Goal: Information Seeking & Learning: Learn about a topic

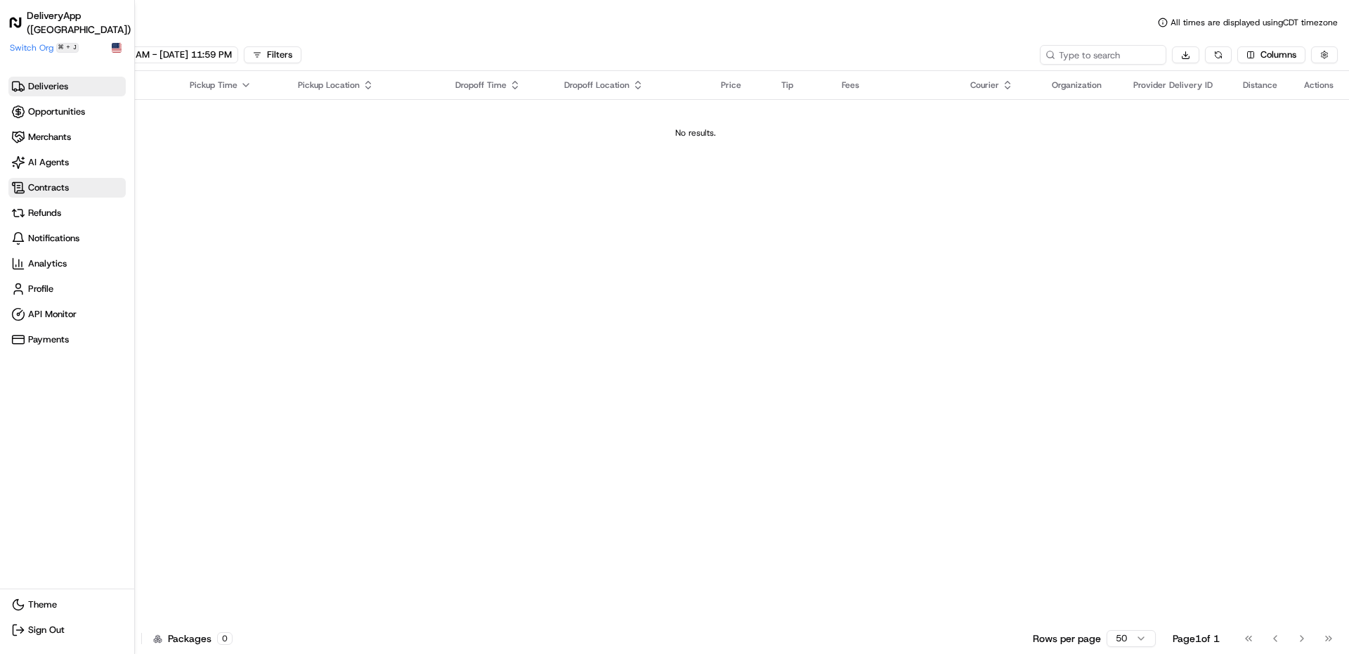
click at [21, 190] on icon at bounding box center [19, 187] width 12 height 11
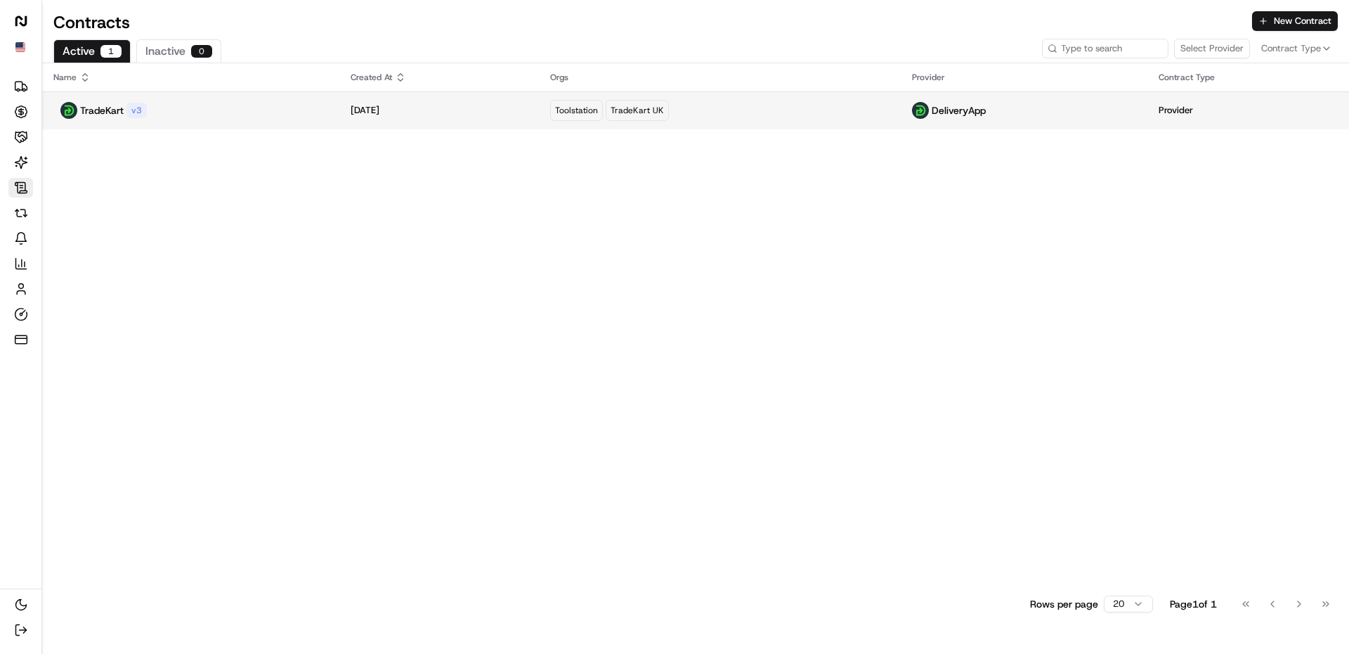
click at [183, 114] on div "TradeKart v 3" at bounding box center [190, 110] width 275 height 17
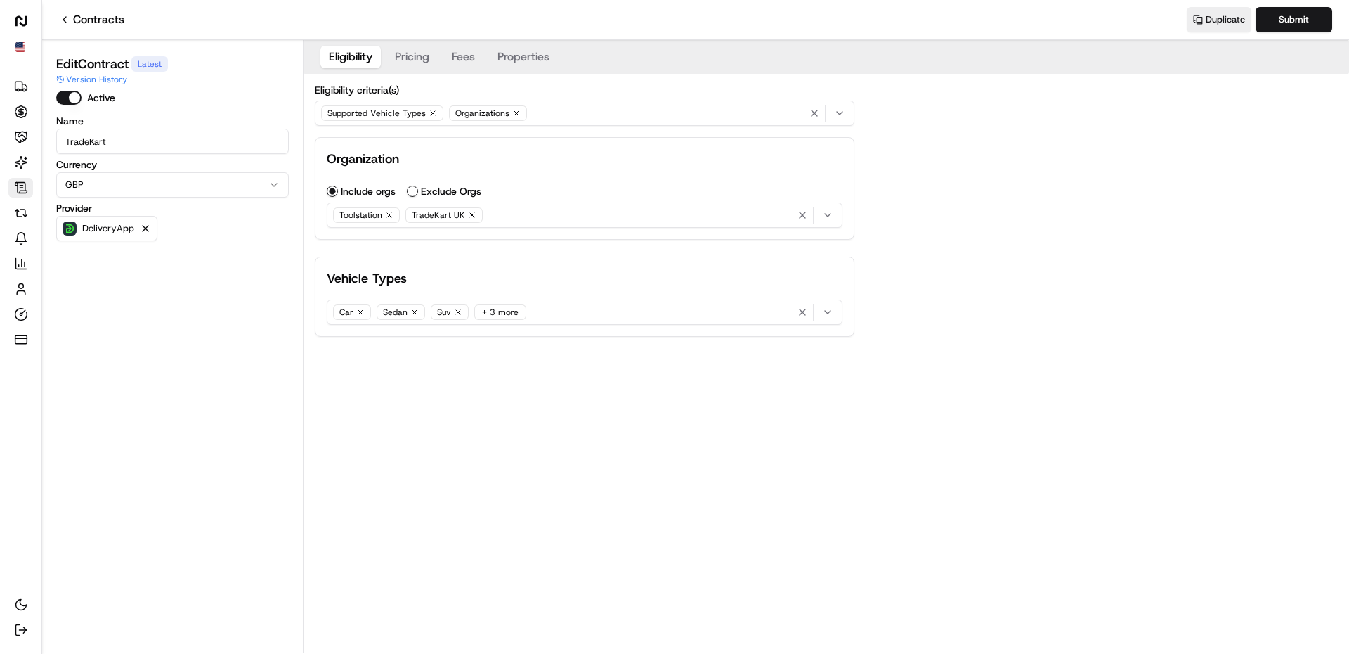
click at [418, 63] on button "Pricing" at bounding box center [411, 57] width 51 height 22
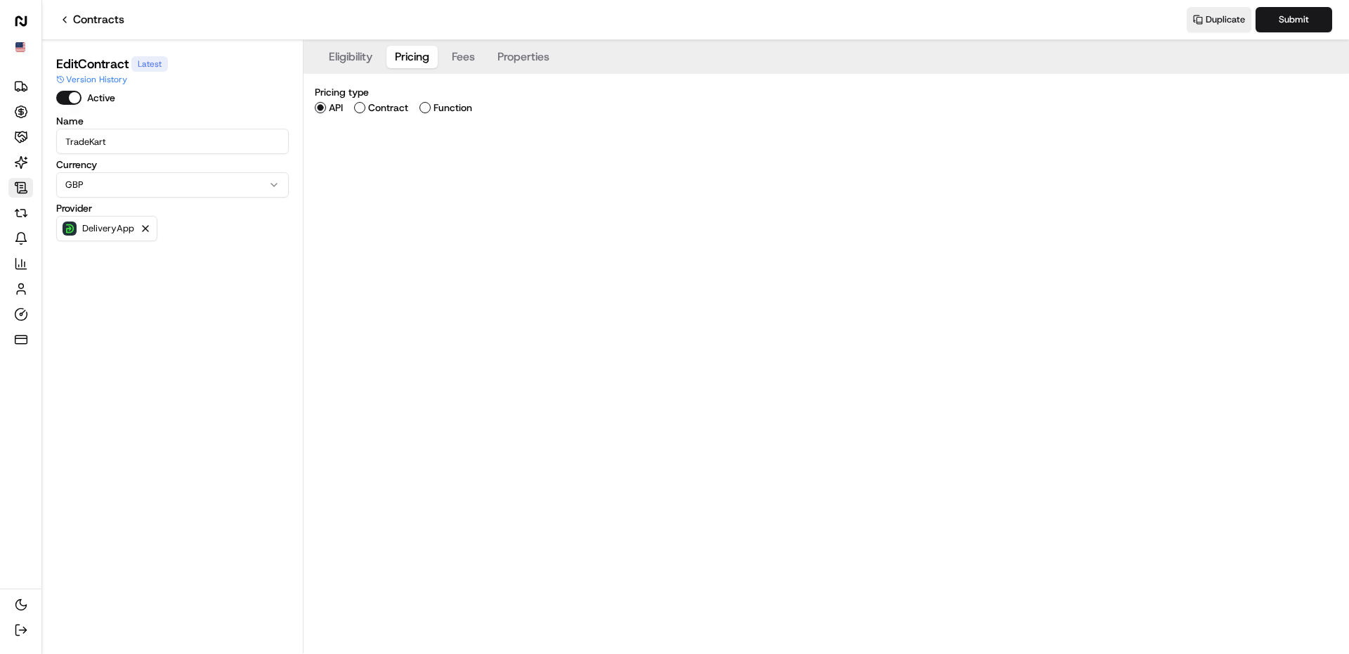
click at [474, 58] on button "Fees" at bounding box center [463, 57] width 40 height 22
click at [517, 57] on button "Properties" at bounding box center [523, 57] width 69 height 22
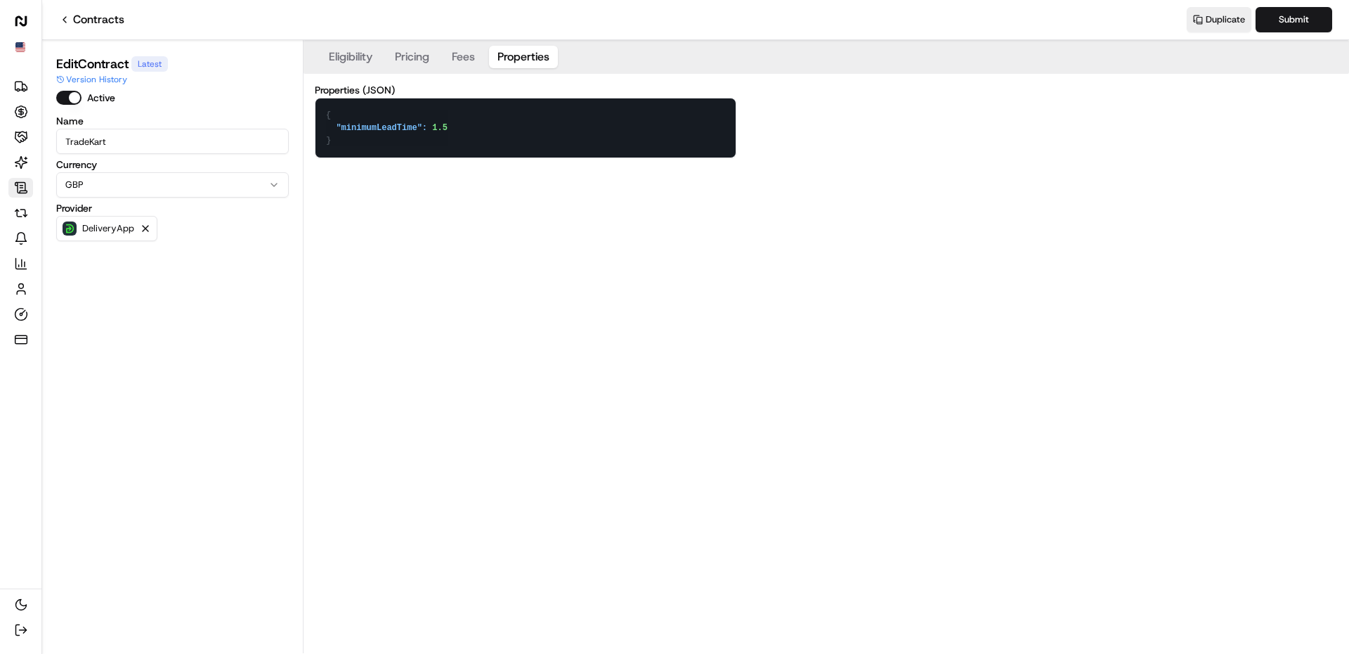
click at [572, 193] on div "Eligibility Pricing Fees Properties Properties (JSON) { "minimumLeadTime": 1.5 …" at bounding box center [827, 346] width 1046 height 613
drag, startPoint x: 348, startPoint y: 145, endPoint x: 323, endPoint y: 102, distance: 49.8
click at [323, 102] on textarea "{ "minimumLeadTime": 1.5 }" at bounding box center [526, 127] width 420 height 59
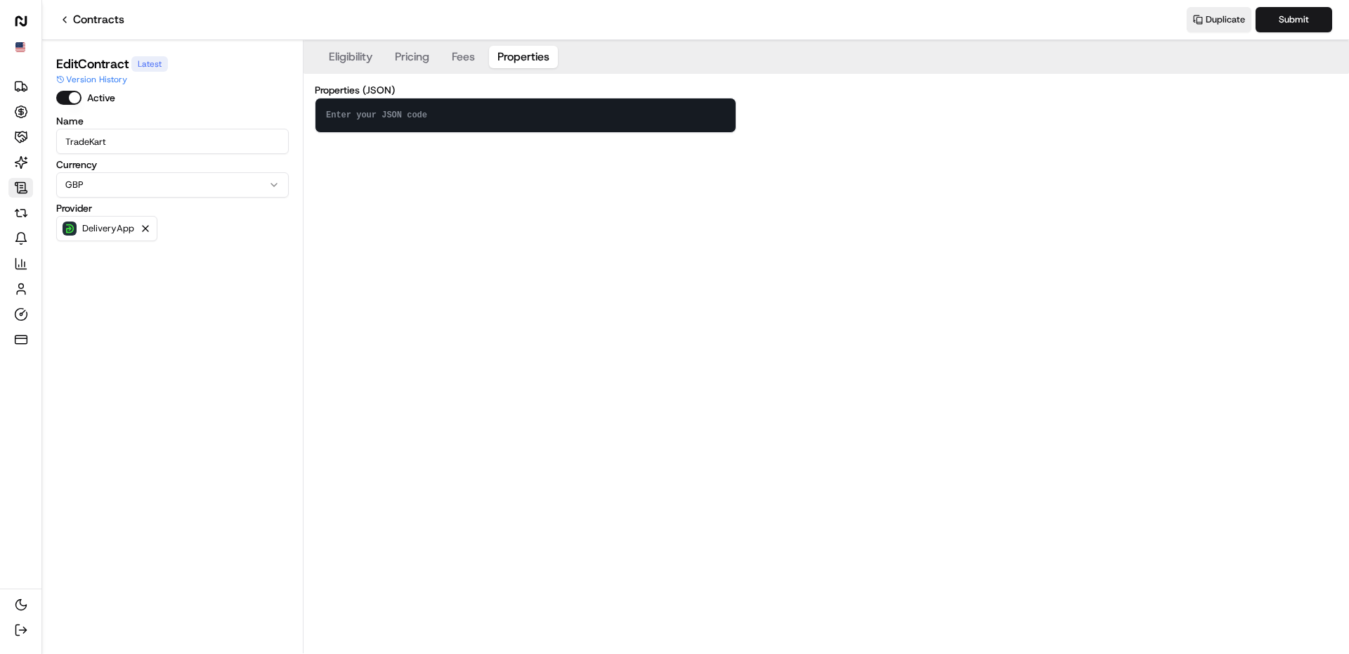
click at [923, 347] on div "Eligibility Pricing Fees Properties Properties (JSON)" at bounding box center [827, 346] width 1046 height 613
click at [472, 50] on button "Fees" at bounding box center [463, 57] width 40 height 22
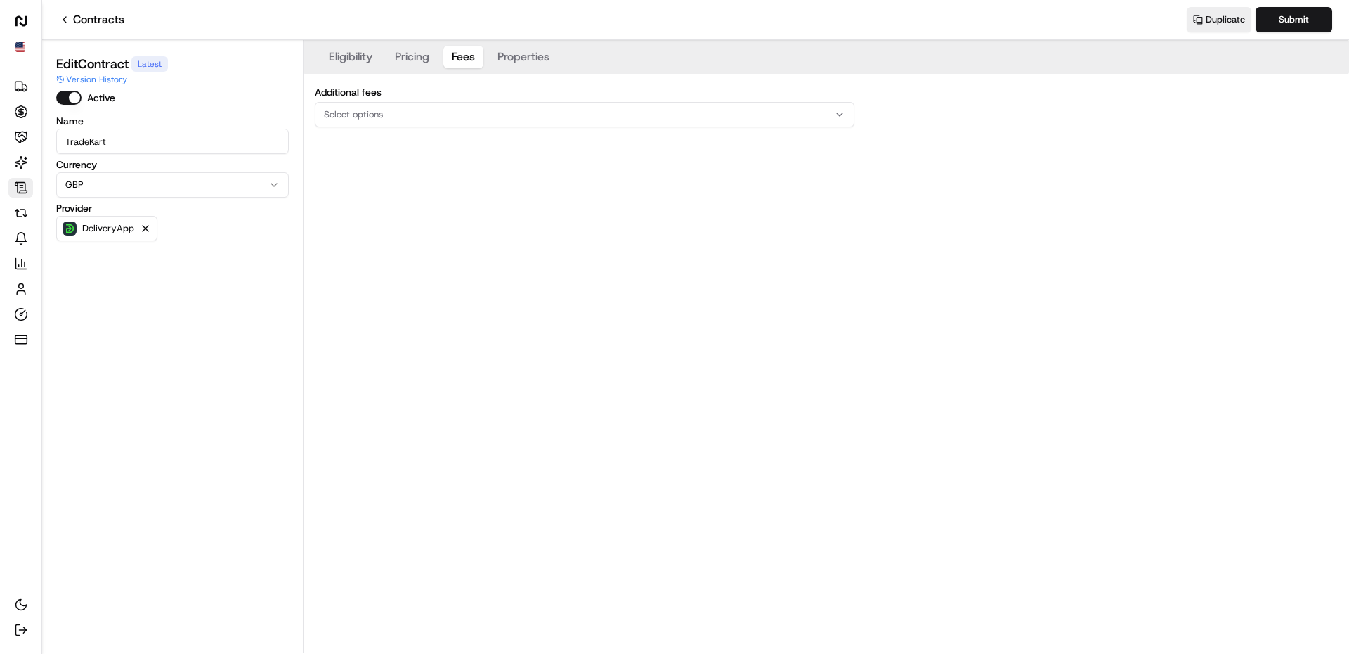
click at [422, 56] on button "Pricing" at bounding box center [411, 57] width 51 height 22
click at [350, 58] on button "Eligibility" at bounding box center [350, 57] width 60 height 22
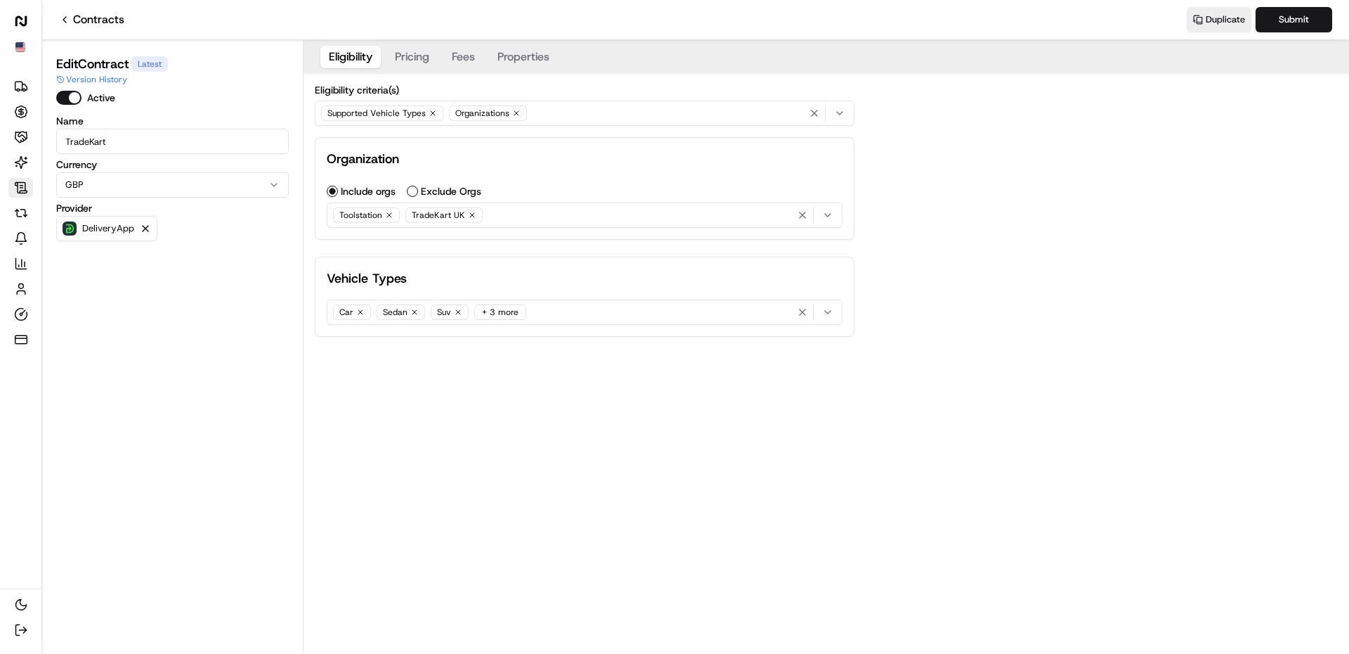
click at [1013, 248] on div "Eligibility Pricing Fees Properties Eligibility criteria(s) Supported Vehicle T…" at bounding box center [827, 199] width 1046 height 319
click at [927, 339] on div "Eligibility Pricing Fees Properties Eligibility criteria(s) Supported Vehicle T…" at bounding box center [827, 199] width 1046 height 319
